Goal: Task Accomplishment & Management: Use online tool/utility

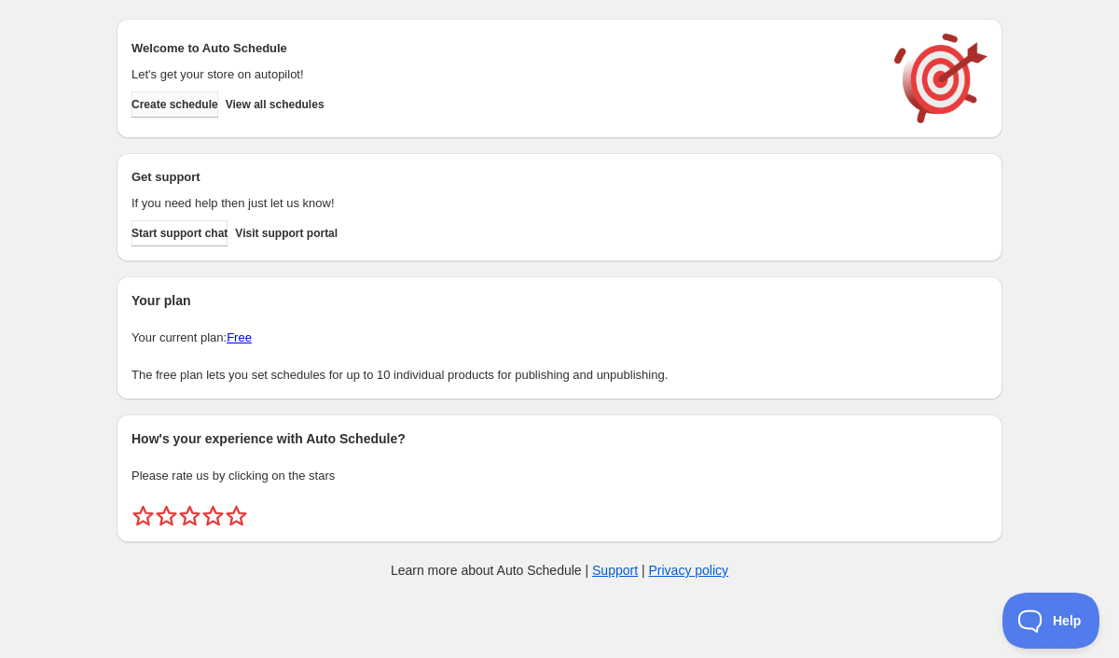
click at [187, 103] on span "Create schedule" at bounding box center [175, 104] width 87 height 15
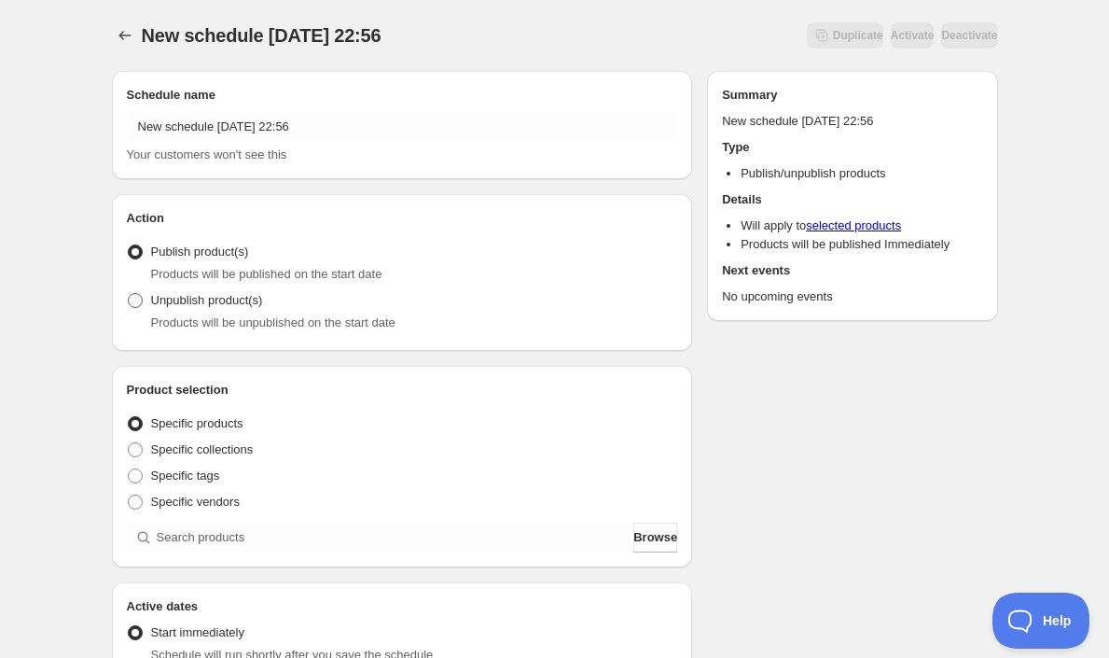
click at [142, 298] on span at bounding box center [135, 300] width 17 height 17
click at [129, 294] on input "Unpublish product(s)" at bounding box center [128, 293] width 1 height 1
radio input "true"
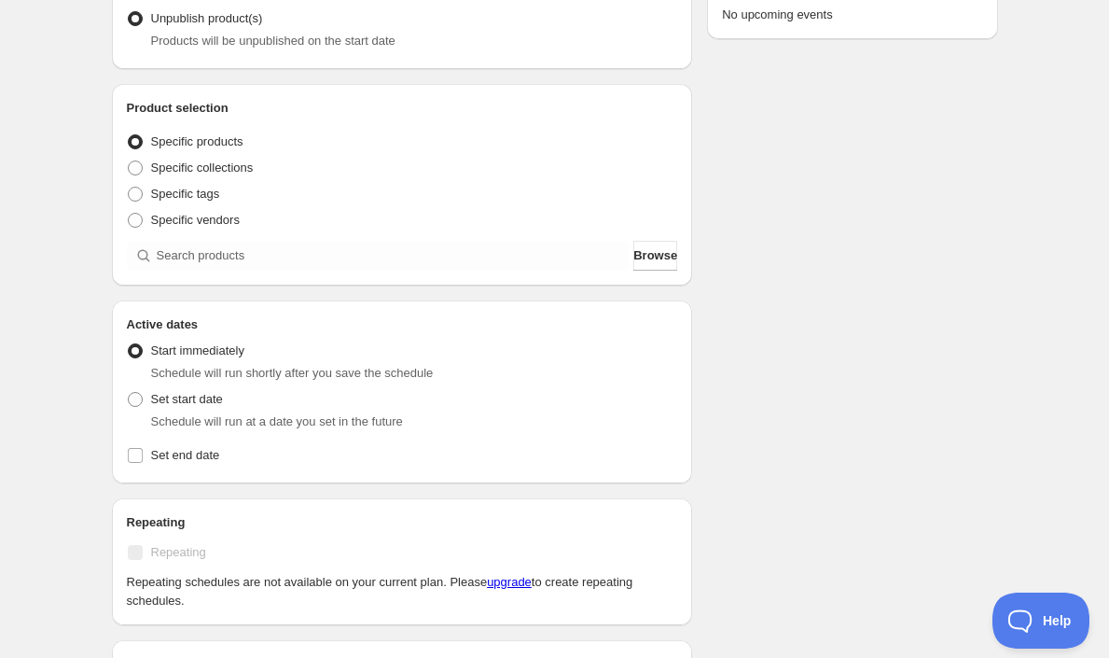
scroll to position [284, 0]
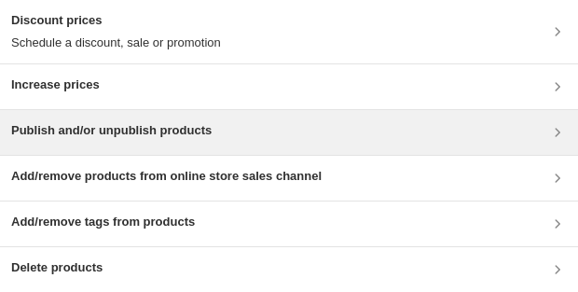
click at [104, 128] on h3 "Publish and/or unpublish products" at bounding box center [111, 130] width 201 height 19
